Goal: Navigation & Orientation: Find specific page/section

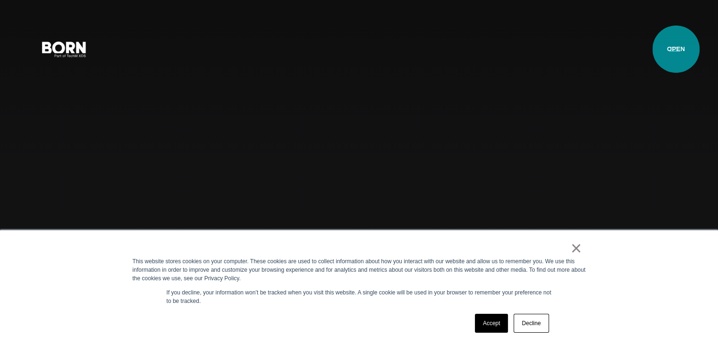
click at [676, 49] on button "Primary Menu" at bounding box center [675, 49] width 23 height 20
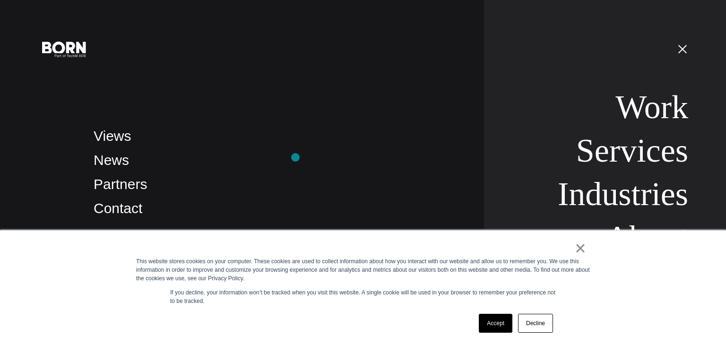
click at [295, 157] on li "News" at bounding box center [279, 160] width 371 height 22
click at [537, 320] on link "Decline" at bounding box center [535, 323] width 35 height 19
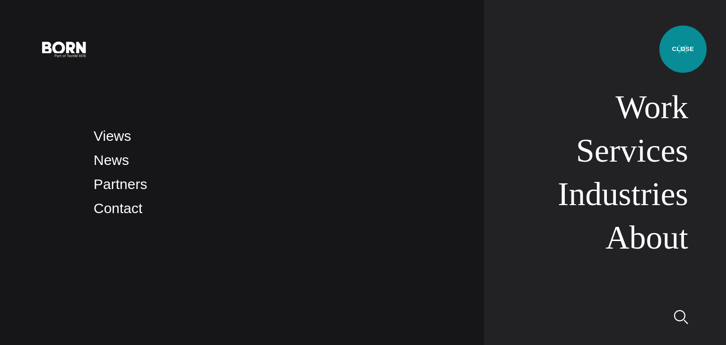
click at [683, 49] on button "Primary Menu" at bounding box center [682, 49] width 23 height 20
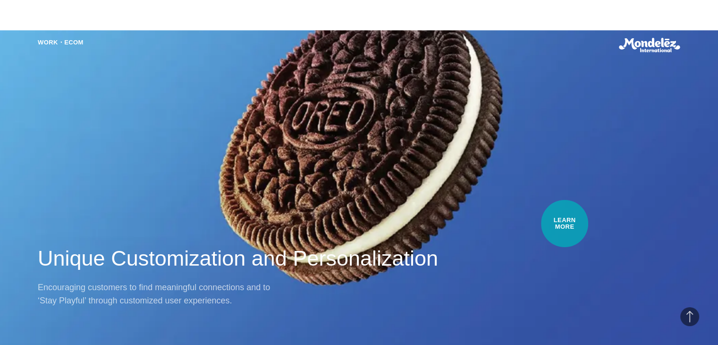
scroll to position [661, 0]
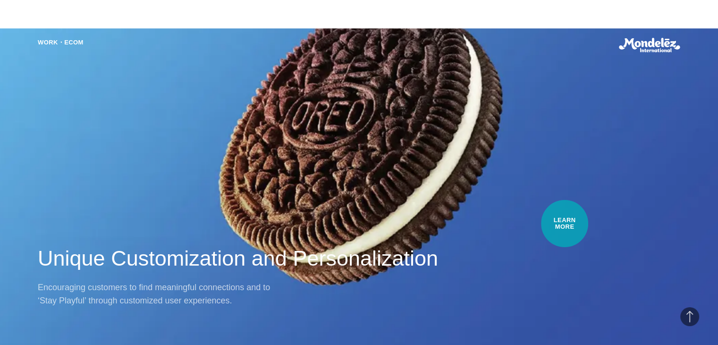
click at [565, 223] on div "Work・Ecom Unique Customization and Personalization Encouraging customers to fin…" at bounding box center [359, 172] width 718 height 345
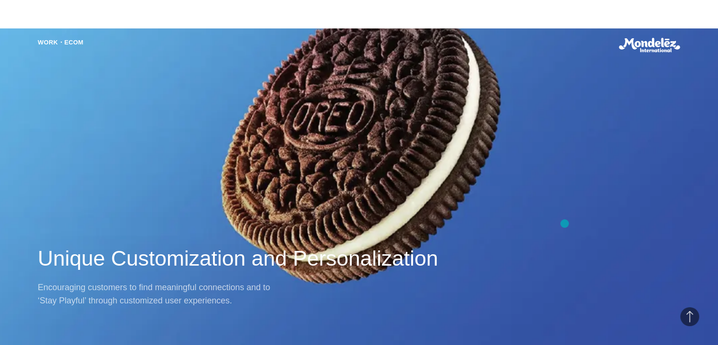
scroll to position [737, 0]
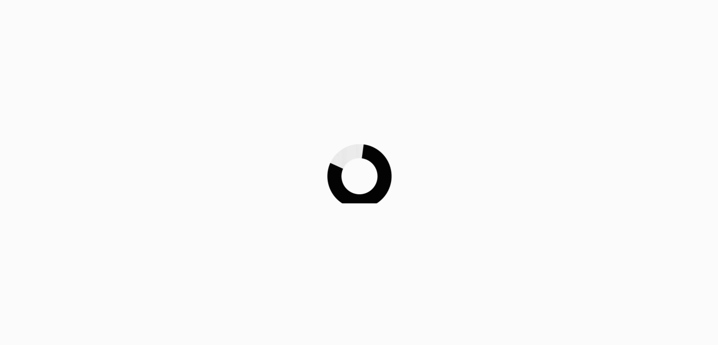
scroll to position [246, 0]
